Goal: Transaction & Acquisition: Obtain resource

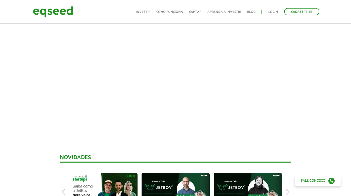
scroll to position [343, 0]
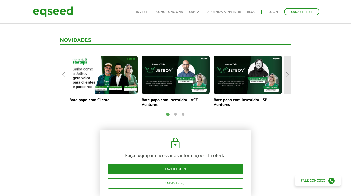
click at [289, 74] on img at bounding box center [288, 75] width 8 height 39
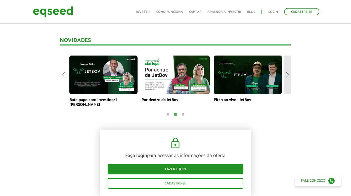
click at [289, 74] on img at bounding box center [288, 75] width 8 height 39
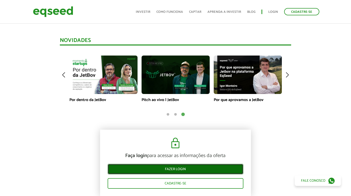
click at [182, 170] on link "Fazer login" at bounding box center [176, 169] width 136 height 11
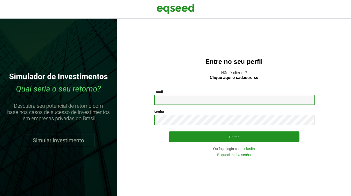
click at [169, 98] on input "Email *" at bounding box center [234, 100] width 161 height 10
type input "**********"
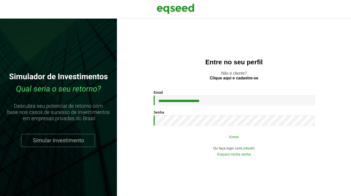
click at [212, 136] on button "Entrar" at bounding box center [234, 137] width 131 height 10
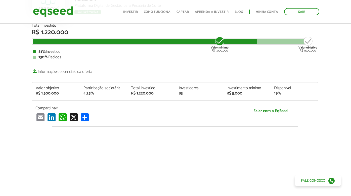
scroll to position [0, 1]
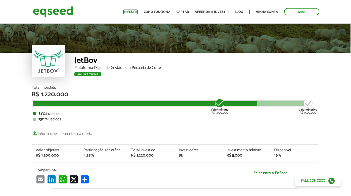
click at [137, 11] on link "Investir" at bounding box center [130, 11] width 15 height 3
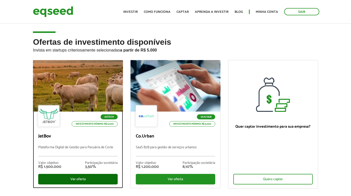
click at [80, 179] on div "Ver oferta" at bounding box center [78, 179] width 80 height 11
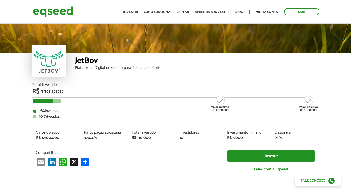
scroll to position [500, 0]
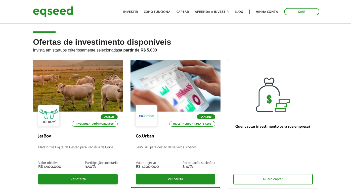
click at [185, 94] on div at bounding box center [176, 86] width 108 height 62
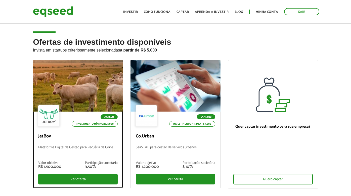
click at [81, 138] on p "JetBov" at bounding box center [78, 137] width 80 height 6
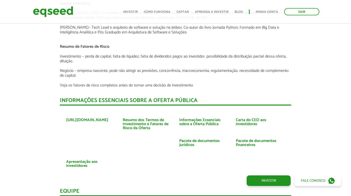
scroll to position [1090, 0]
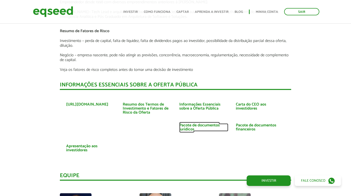
click at [181, 124] on link "Pacote de documentos jurídicos" at bounding box center [203, 128] width 49 height 8
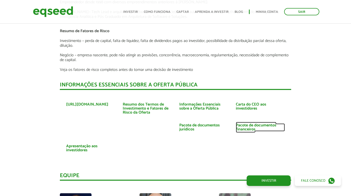
click at [239, 124] on link "Pacote de documentos financeiros" at bounding box center [260, 128] width 49 height 8
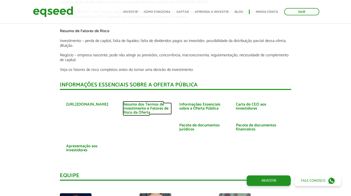
click at [149, 103] on link "Resumo dos Termos de Investimento e Fatores de Risco da Oferta" at bounding box center [147, 109] width 49 height 12
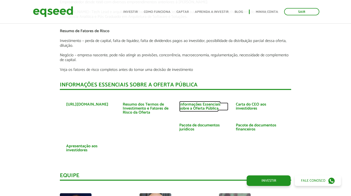
click at [206, 103] on link "Informações Essenciais sobre a Oferta Pública" at bounding box center [203, 107] width 49 height 8
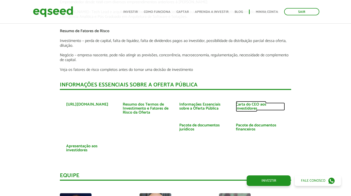
click at [241, 103] on link "Carta do CEO aos investidores" at bounding box center [260, 107] width 49 height 8
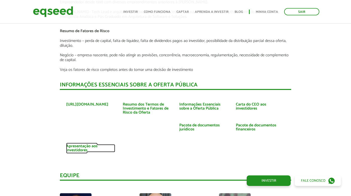
click at [85, 145] on link "Apresentação aos investidores" at bounding box center [90, 149] width 49 height 8
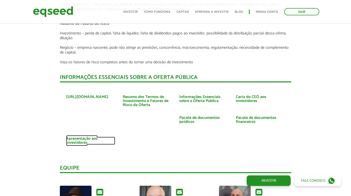
scroll to position [1095, 0]
